Goal: Task Accomplishment & Management: Manage account settings

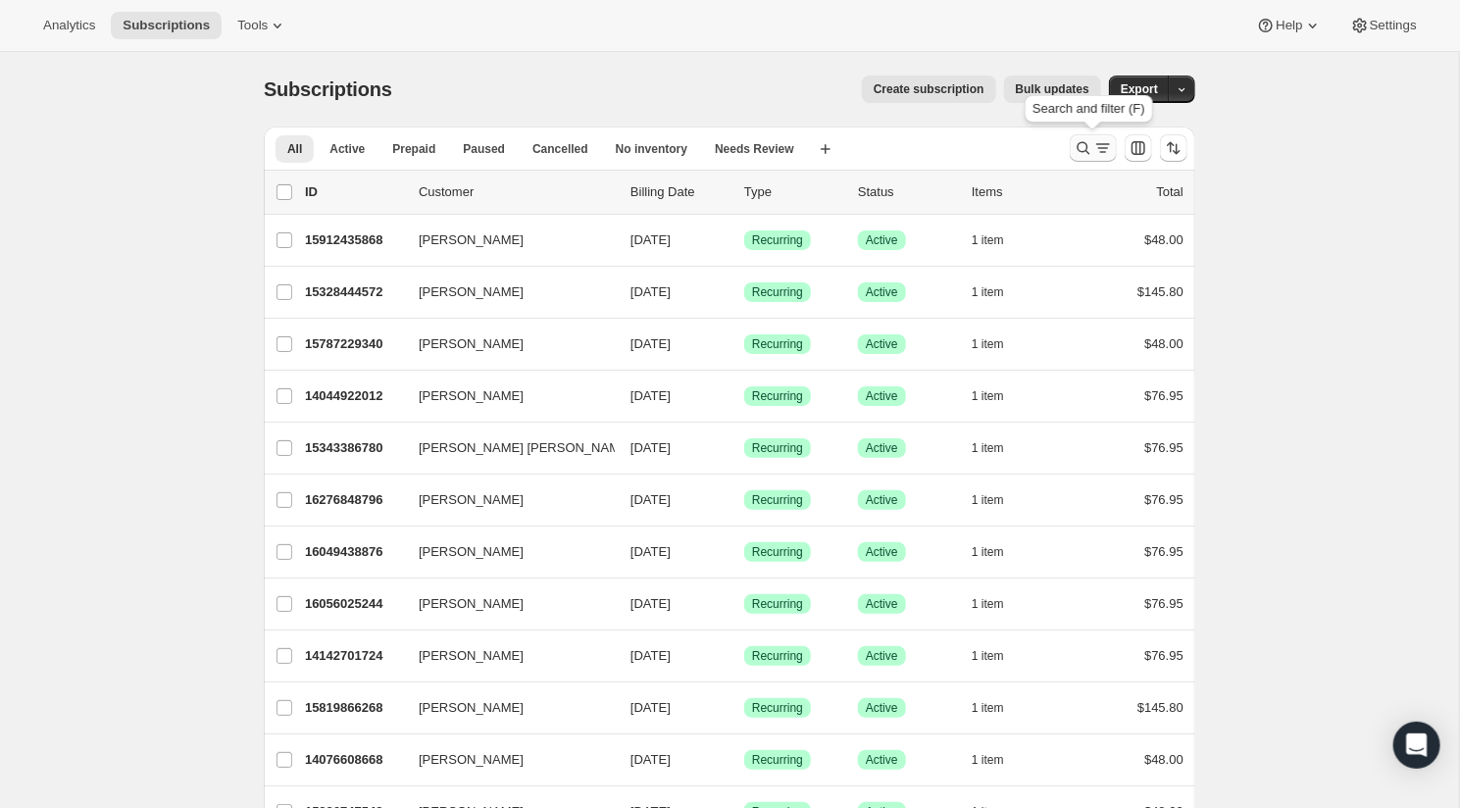
click at [1075, 141] on icon "Search and filter results" at bounding box center [1084, 148] width 20 height 20
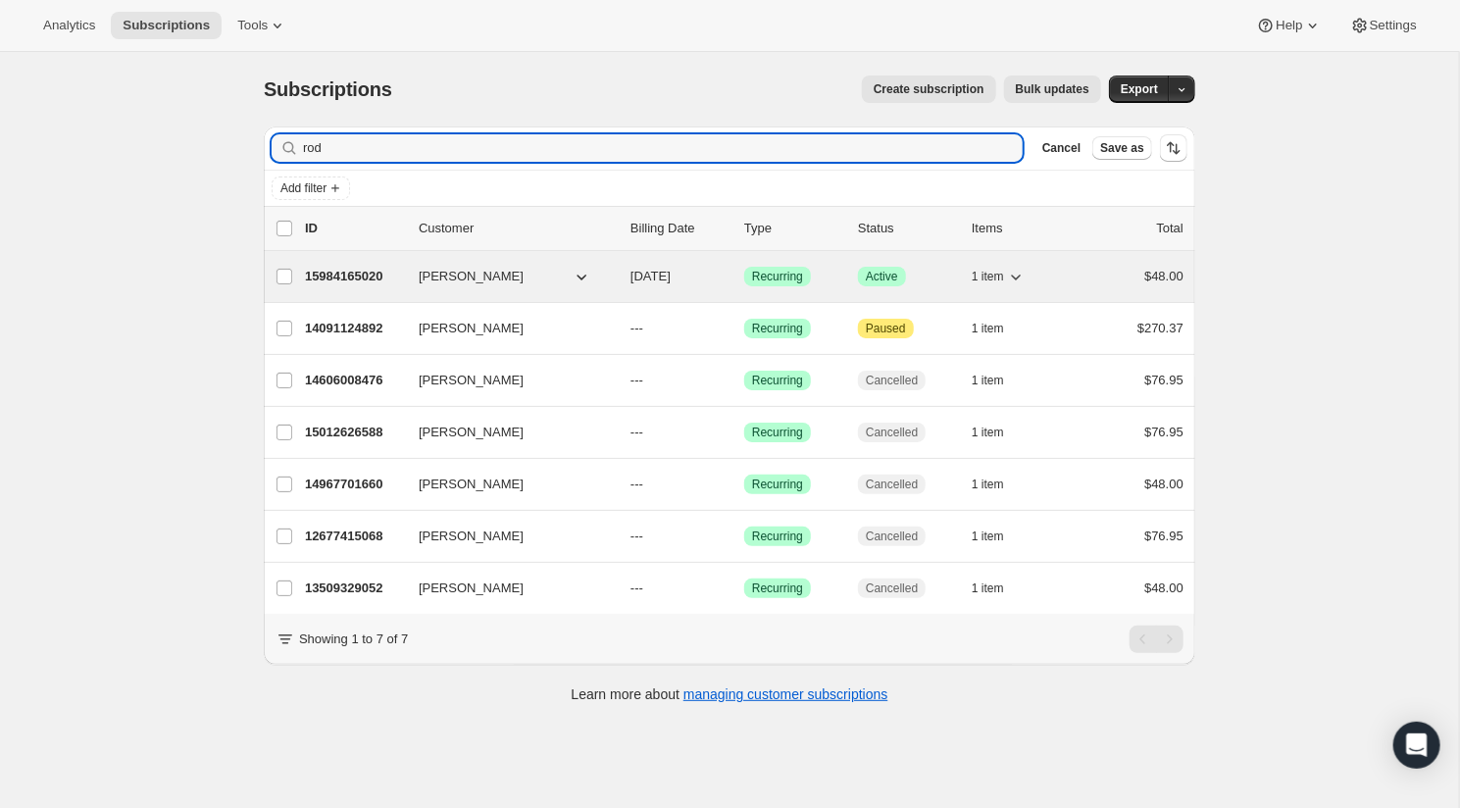
type input "rod"
click at [365, 271] on p "15984165020" at bounding box center [354, 277] width 98 height 20
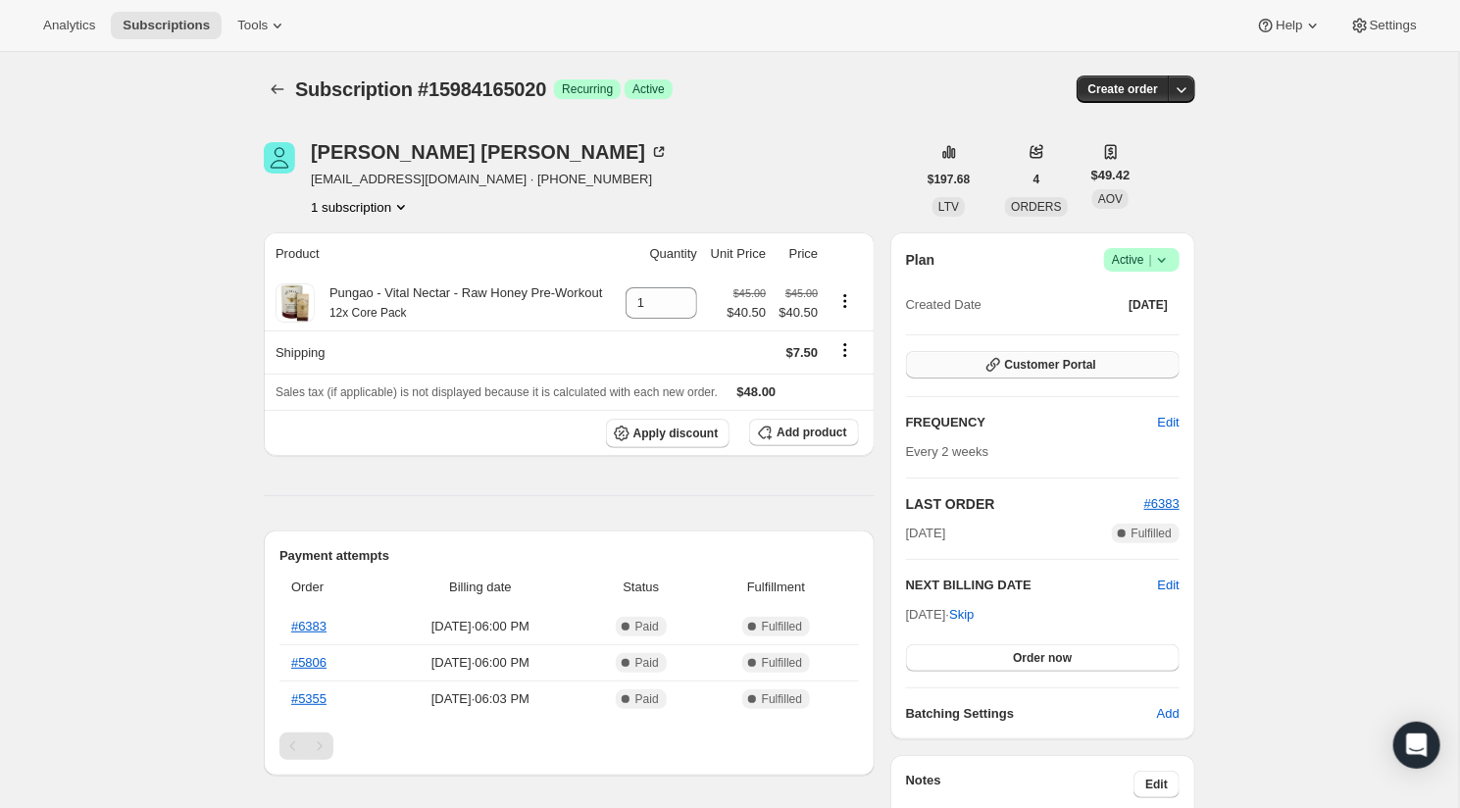
click at [1086, 368] on span "Customer Portal" at bounding box center [1050, 365] width 91 height 16
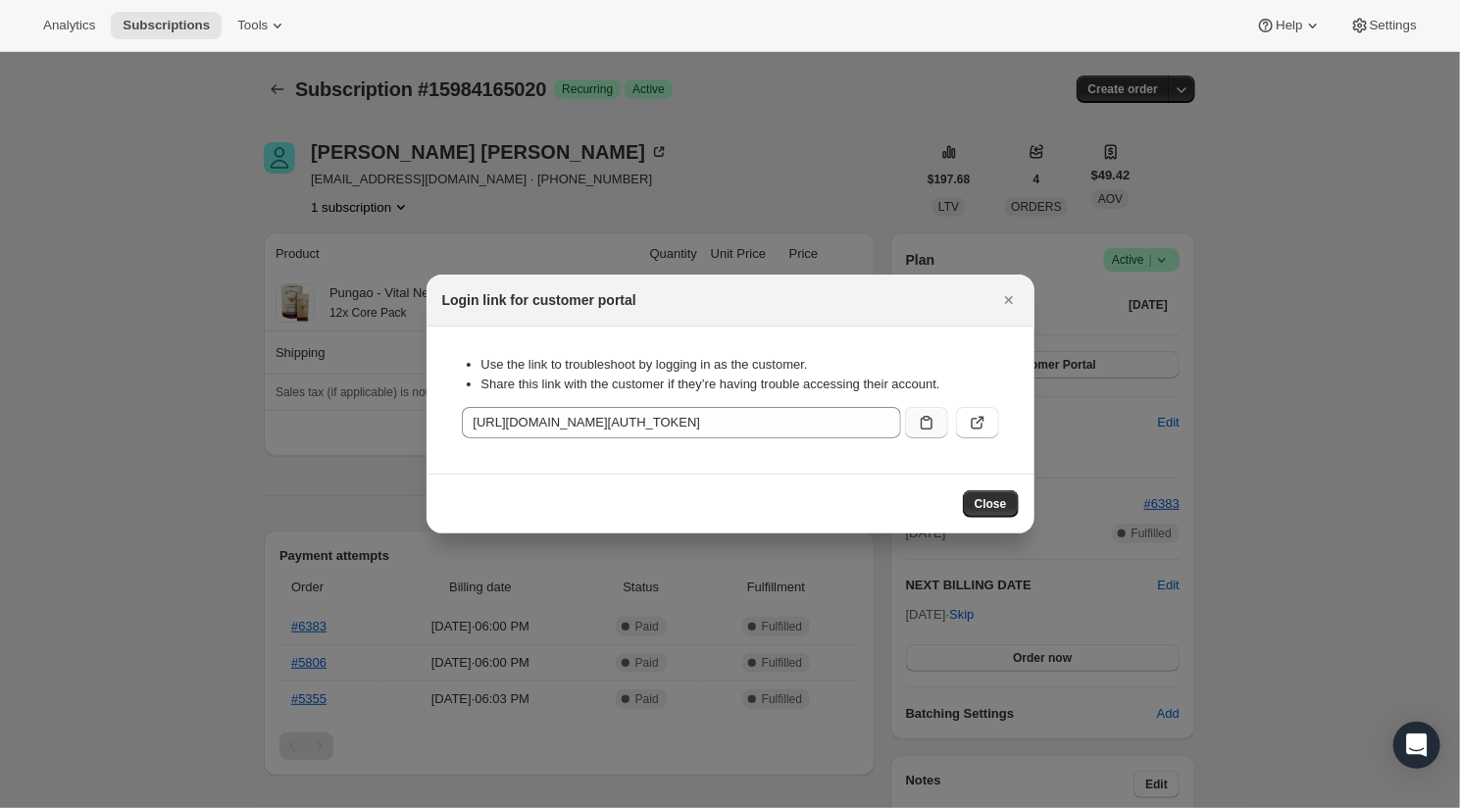
click at [934, 424] on icon ":rcb:" at bounding box center [927, 423] width 20 height 20
